Goal: Information Seeking & Learning: Check status

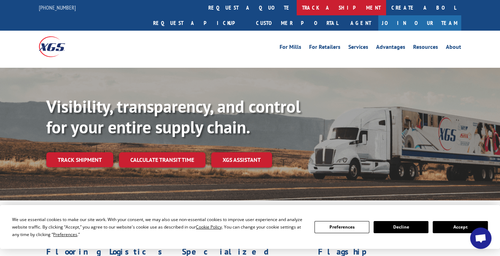
click at [297, 8] on link "track a shipment" at bounding box center [341, 7] width 89 height 15
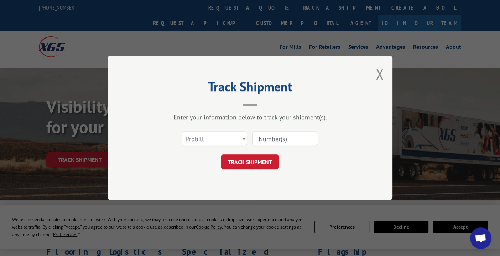
click at [279, 139] on input at bounding box center [286, 139] width 66 height 15
type input "17602232"
click button "TRACK SHIPMENT" at bounding box center [250, 162] width 58 height 15
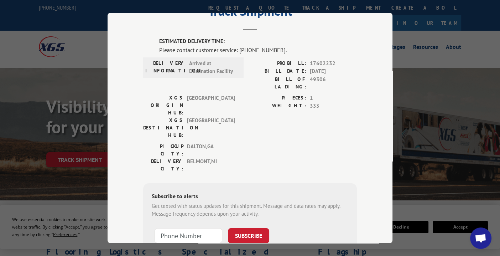
scroll to position [32, 0]
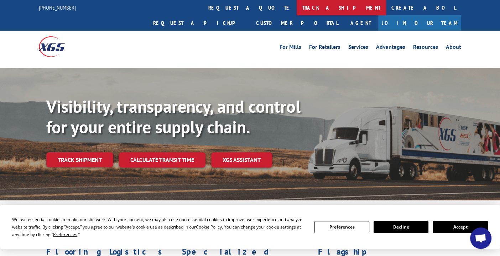
click at [297, 6] on link "track a shipment" at bounding box center [341, 7] width 89 height 15
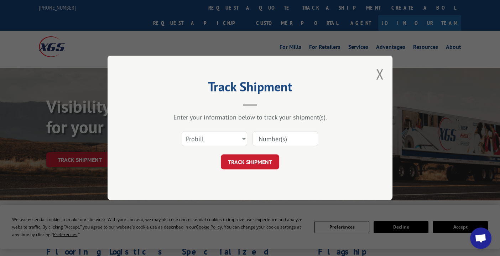
click at [271, 137] on input at bounding box center [286, 139] width 66 height 15
type input "17602232"
click button "TRACK SHIPMENT" at bounding box center [250, 162] width 58 height 15
